Goal: Task Accomplishment & Management: Manage account settings

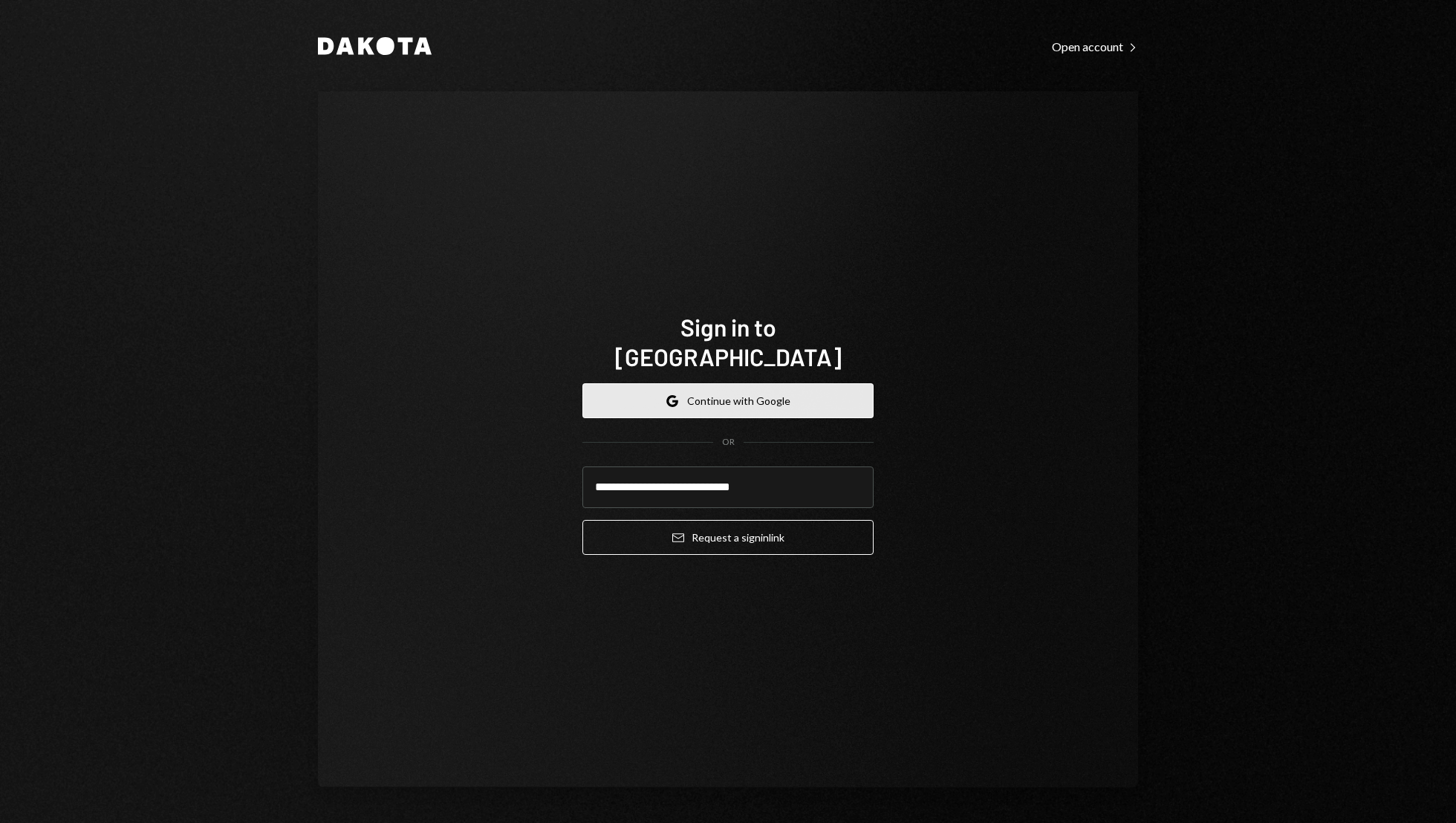
type input "**********"
click at [582, 520] on button "Email Request a sign in link" at bounding box center [727, 536] width 291 height 35
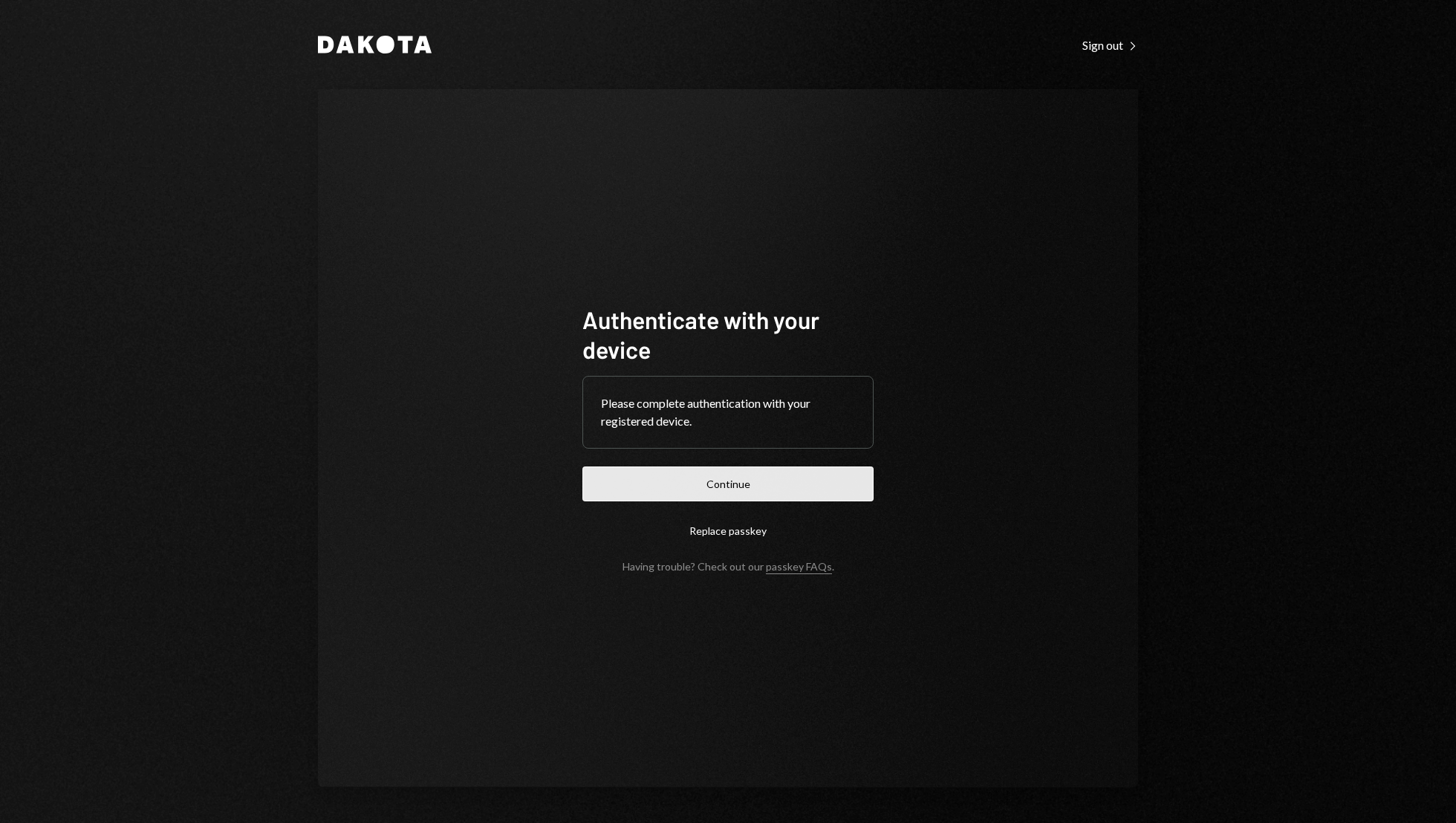
click at [731, 479] on button "Continue" at bounding box center [727, 483] width 291 height 35
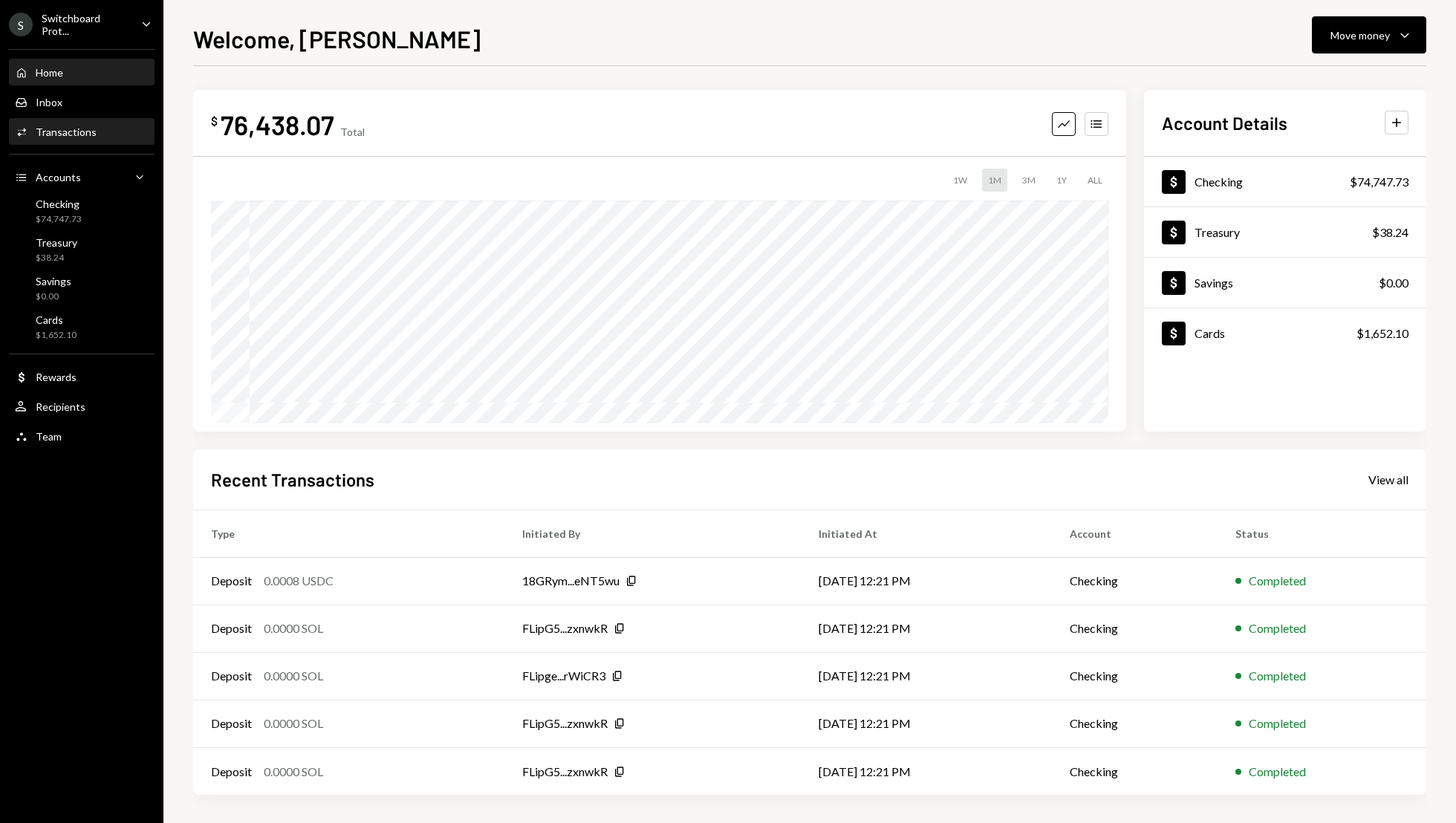
click at [110, 135] on div "Activities Transactions" at bounding box center [81, 132] width 133 height 14
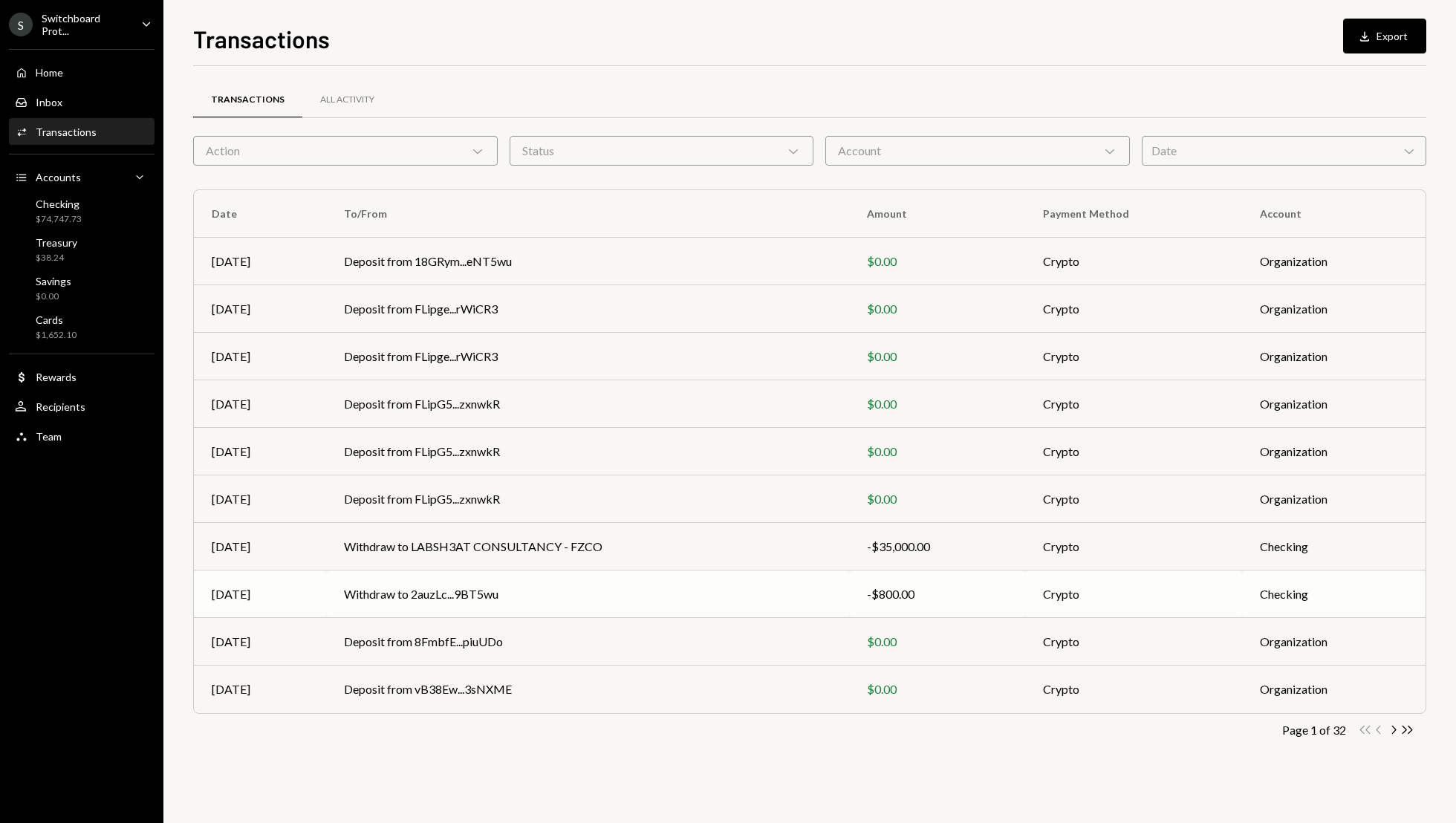
click at [1166, 585] on td "Crypto" at bounding box center [1134, 594] width 217 height 47
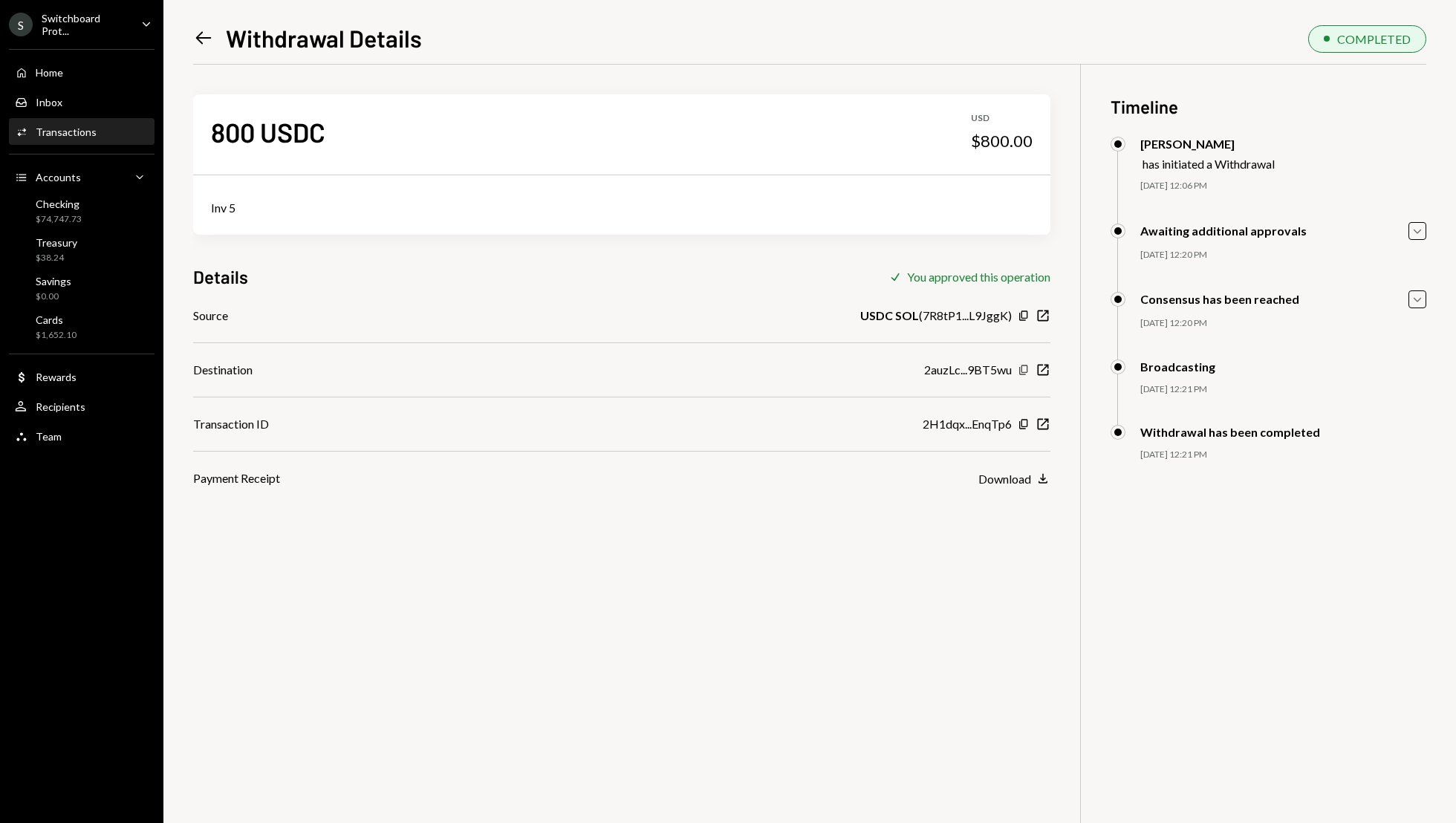
click at [1024, 370] on icon "Copy" at bounding box center [1023, 370] width 12 height 12
